Goal: Task Accomplishment & Management: Manage account settings

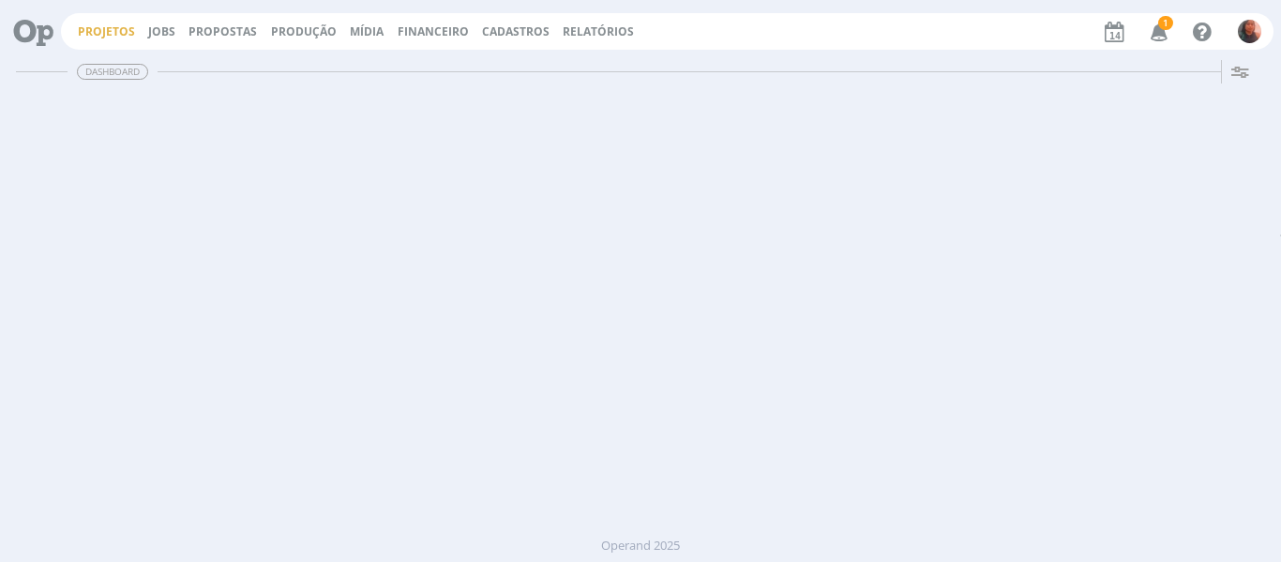
click at [122, 31] on link "Projetos" at bounding box center [106, 31] width 57 height 16
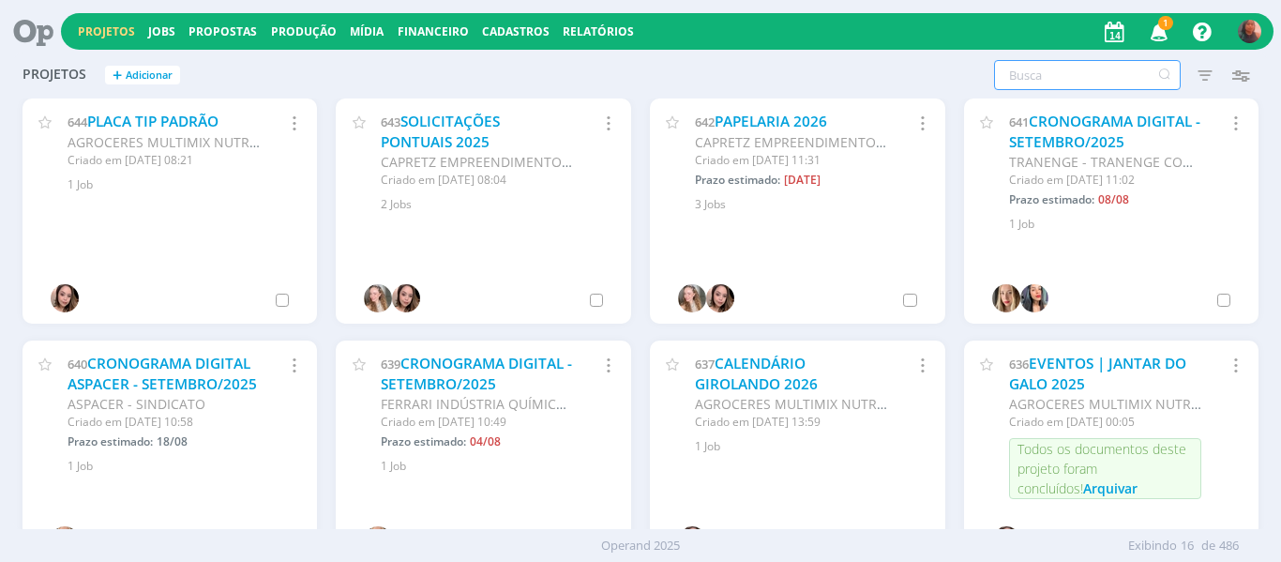
click at [1068, 90] on input "text" at bounding box center [1087, 75] width 187 height 30
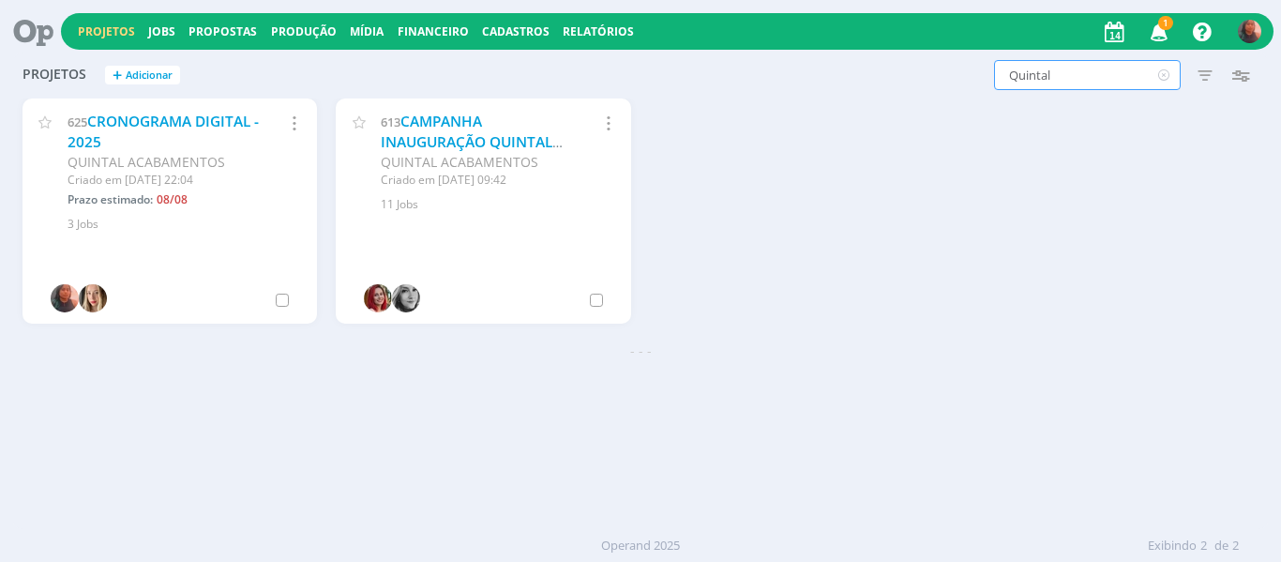
type input "Quintal"
click at [214, 136] on div "625 CRONOGRAMA DIGITAL - 2025" at bounding box center [164, 132] width 192 height 40
click at [215, 125] on link "CRONOGRAMA DIGITAL - 2025" at bounding box center [163, 132] width 191 height 40
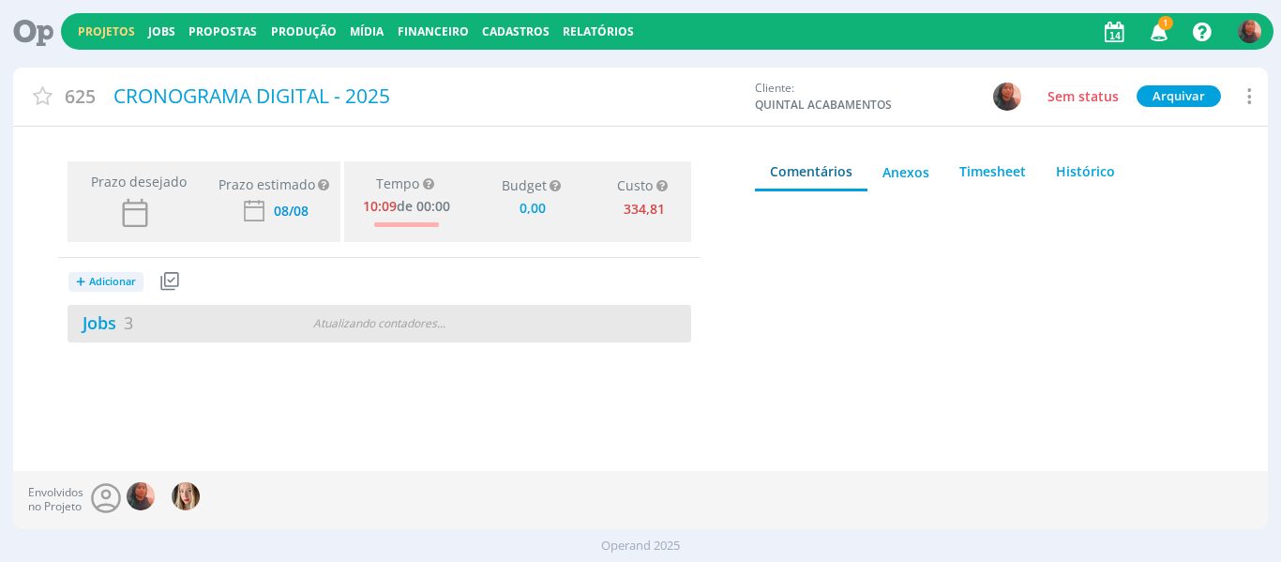
type input "0,00"
click at [279, 316] on div "Jobs 3 2 atrasados" at bounding box center [223, 322] width 311 height 25
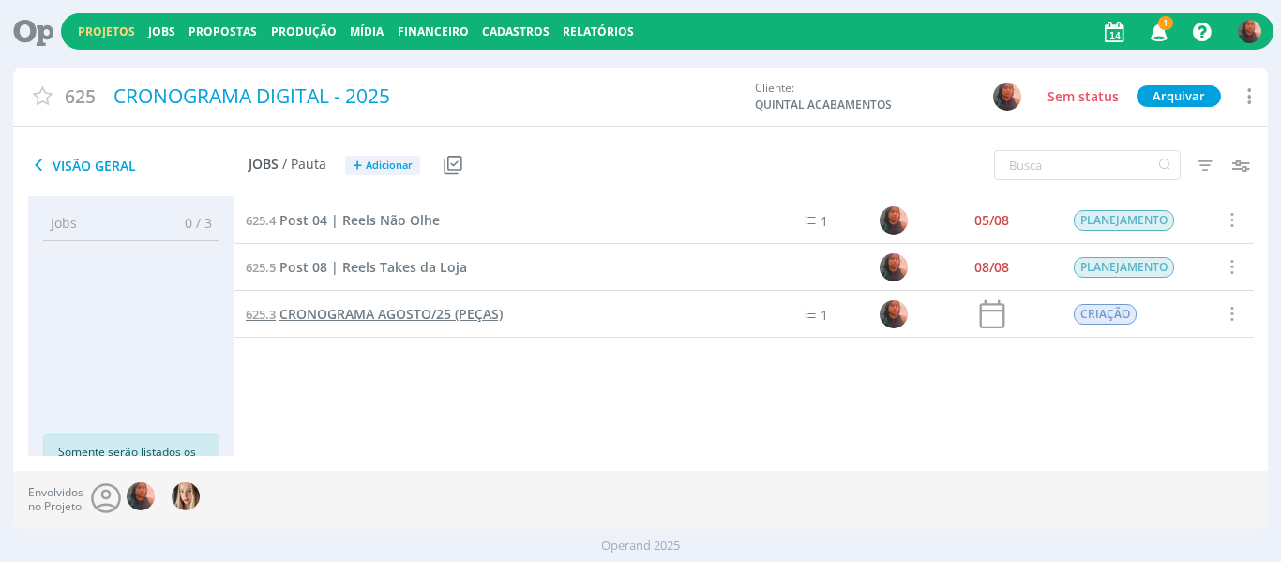
click at [415, 310] on span "CRONOGRAMA AGOSTO/25 (PEÇAS)" at bounding box center [390, 314] width 223 height 18
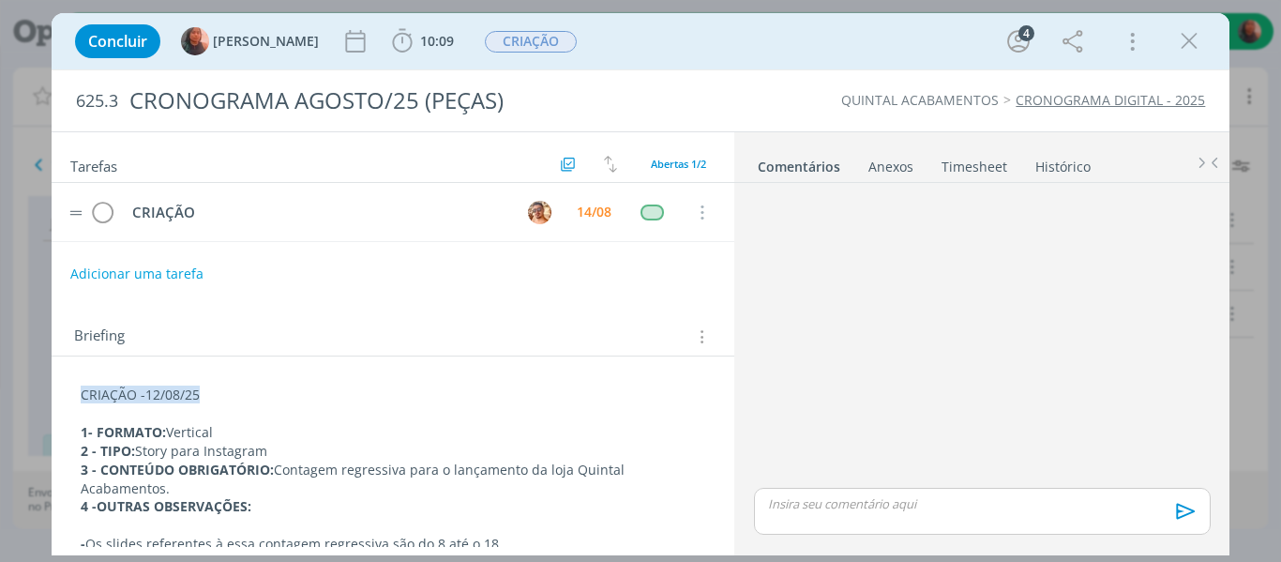
scroll to position [201, 0]
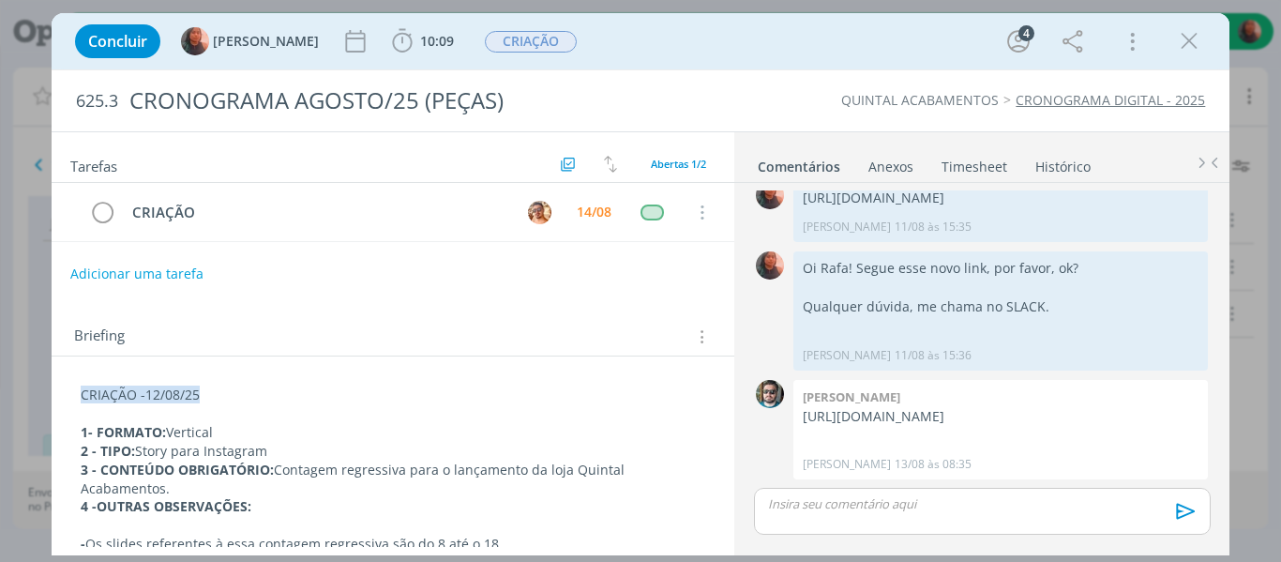
drag, startPoint x: 1226, startPoint y: 333, endPoint x: 1230, endPoint y: 373, distance: 40.5
click at [1230, 373] on div "0 [PERSON_NAME]:\Criacao\2025\QUINTAL ACABAMENTOS\REDES SOCIAIS\[DATE] [PERSON_…" at bounding box center [981, 367] width 495 height 369
click at [1166, 407] on p "[URL][DOMAIN_NAME]" at bounding box center [1001, 416] width 396 height 19
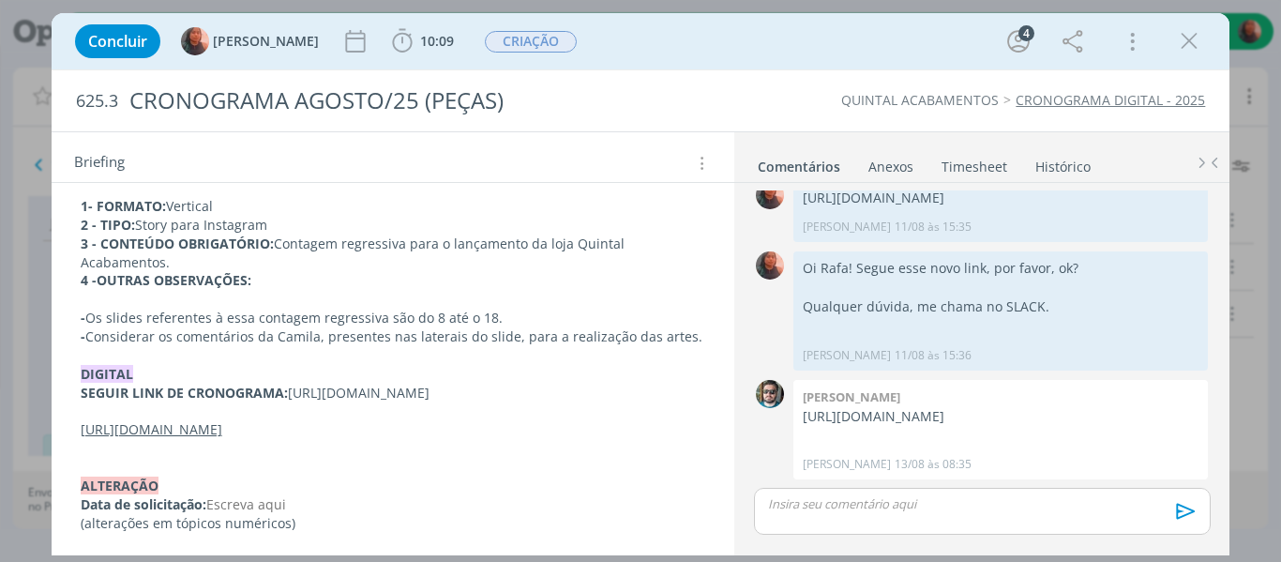
scroll to position [272, 0]
click at [222, 420] on u "[URL][DOMAIN_NAME]" at bounding box center [152, 429] width 142 height 18
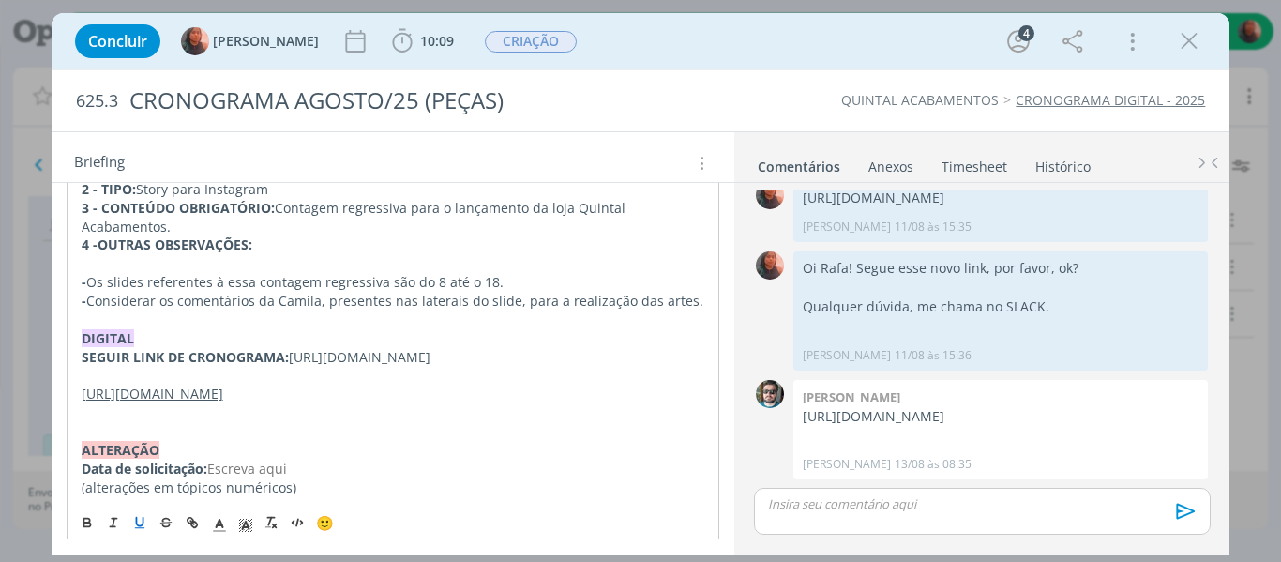
click at [223, 402] on u "[URL][DOMAIN_NAME]" at bounding box center [153, 394] width 142 height 18
copy u "[URL][DOMAIN_NAME]"
